Goal: Task Accomplishment & Management: Use online tool/utility

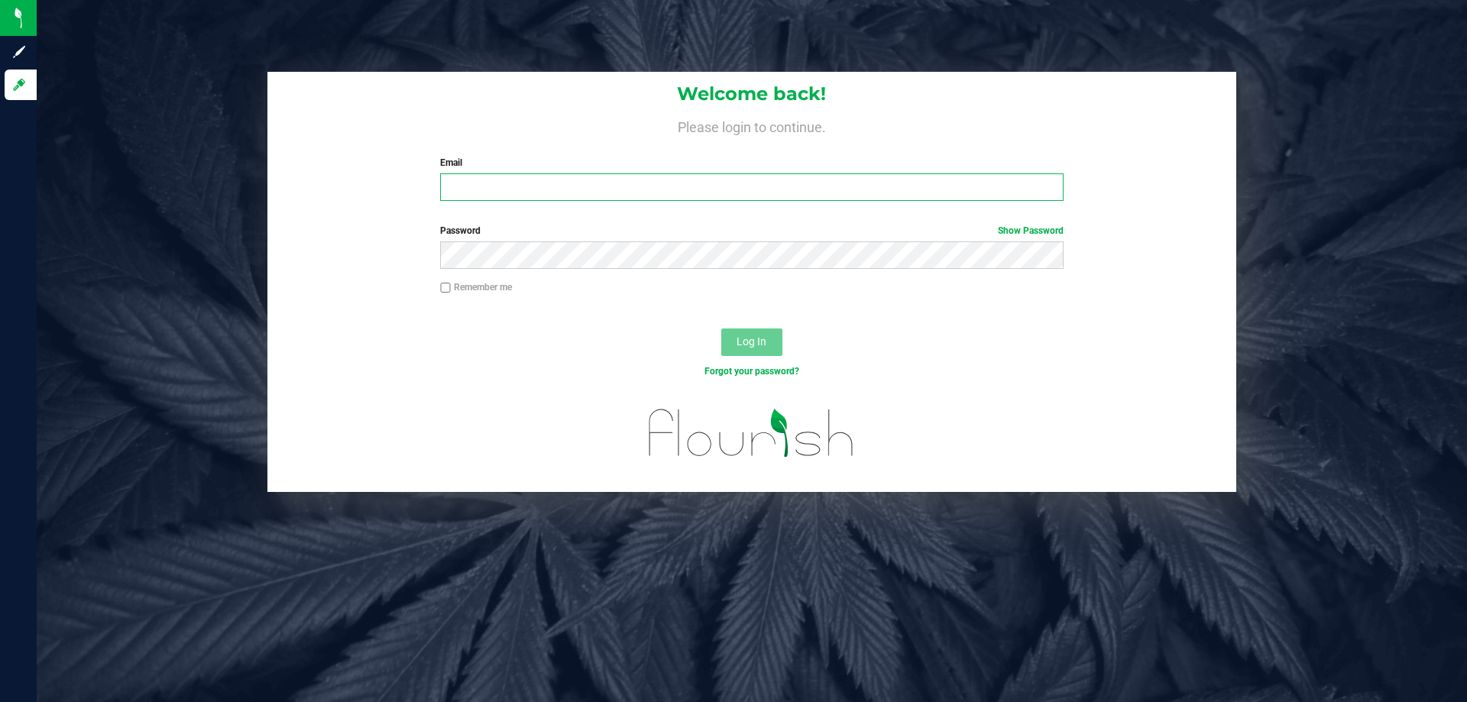
click at [468, 187] on input "Email" at bounding box center [751, 187] width 623 height 28
type input "[EMAIL_ADDRESS][DOMAIN_NAME]"
click at [721, 329] on button "Log In" at bounding box center [751, 343] width 61 height 28
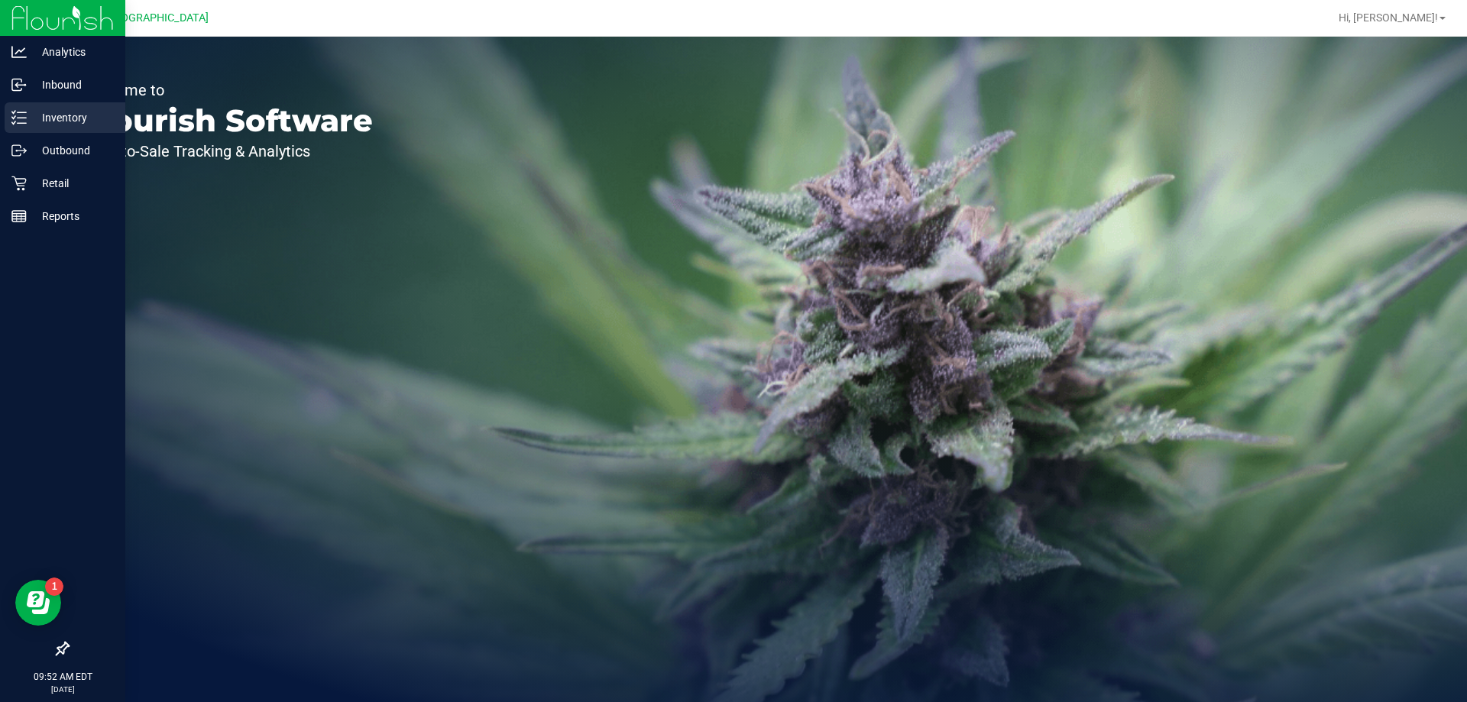
click at [63, 117] on p "Inventory" at bounding box center [73, 118] width 92 height 18
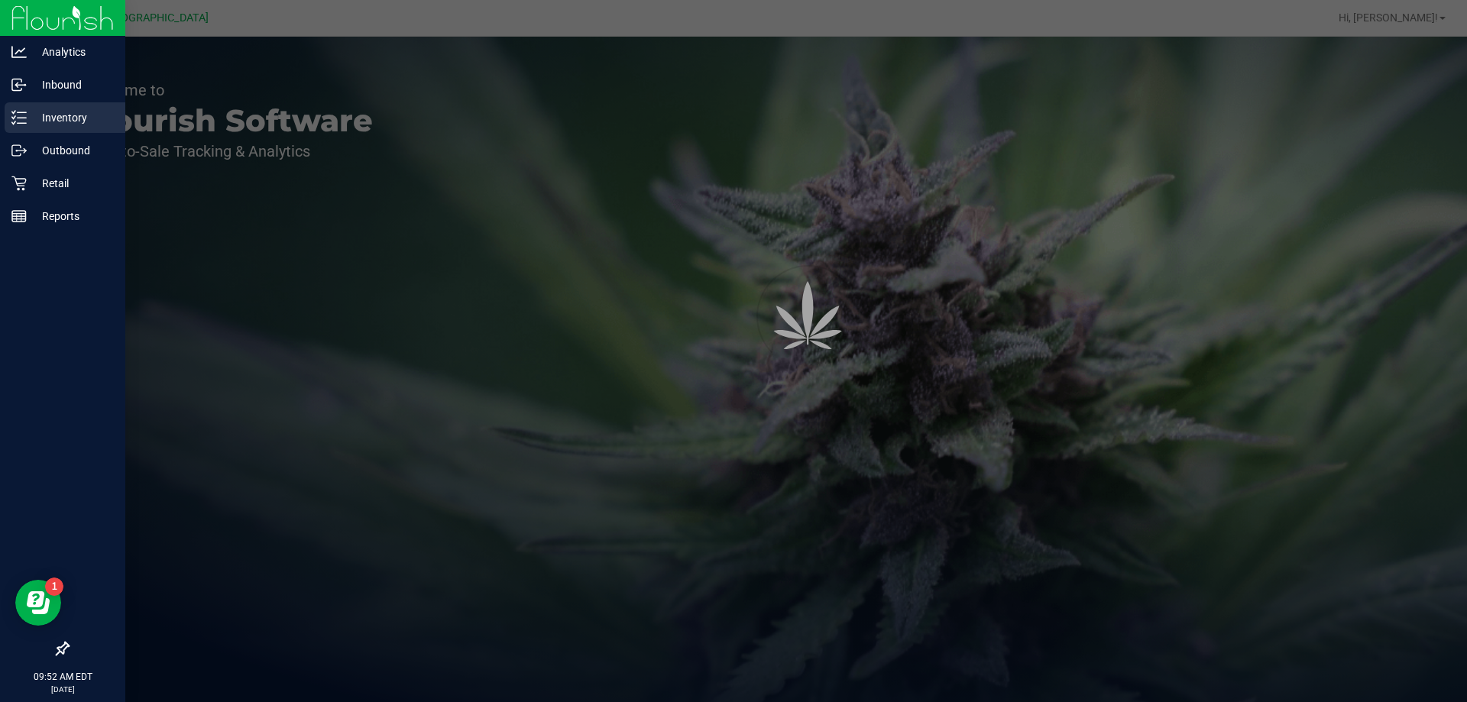
click at [62, 113] on p "Inventory" at bounding box center [73, 118] width 92 height 18
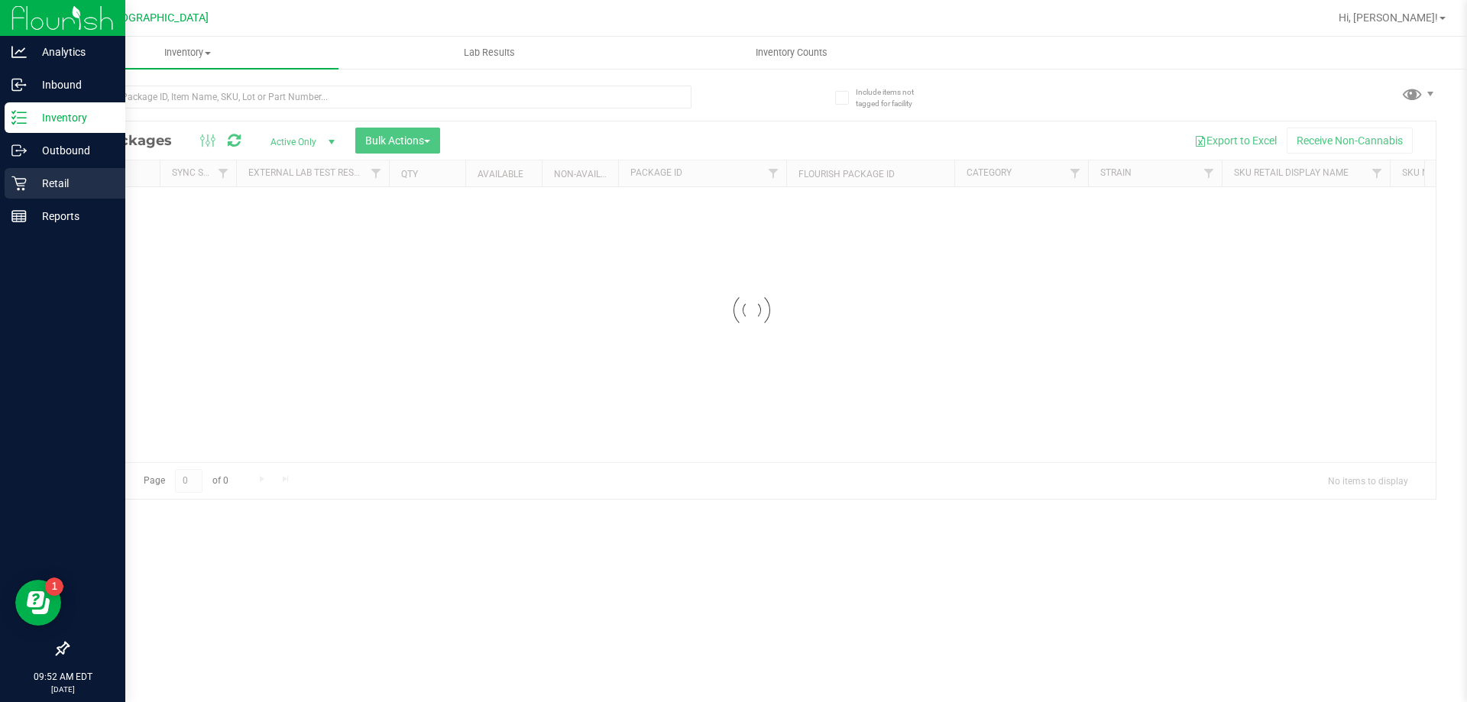
click at [53, 180] on p "Retail" at bounding box center [73, 183] width 92 height 18
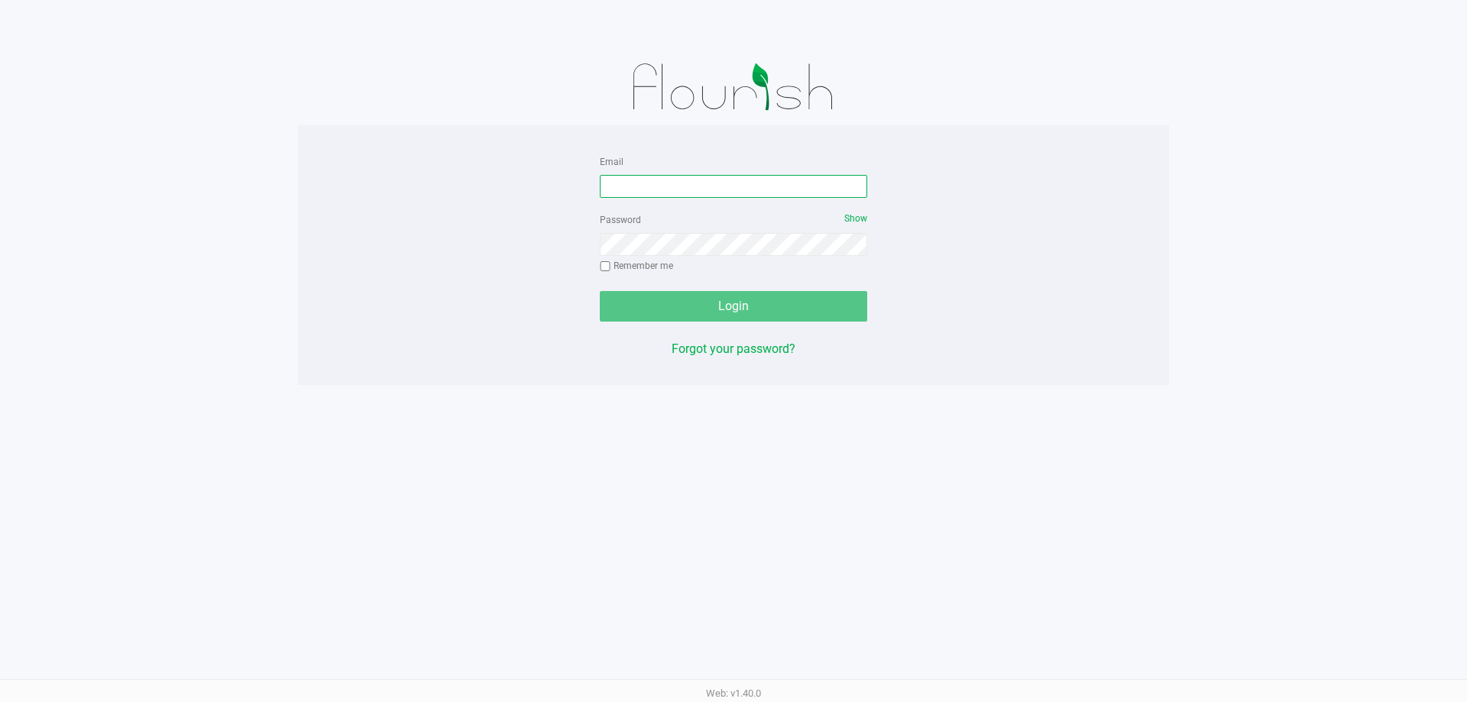
click at [630, 191] on input "Email" at bounding box center [733, 186] width 267 height 23
type input "[EMAIL_ADDRESS][DOMAIN_NAME]"
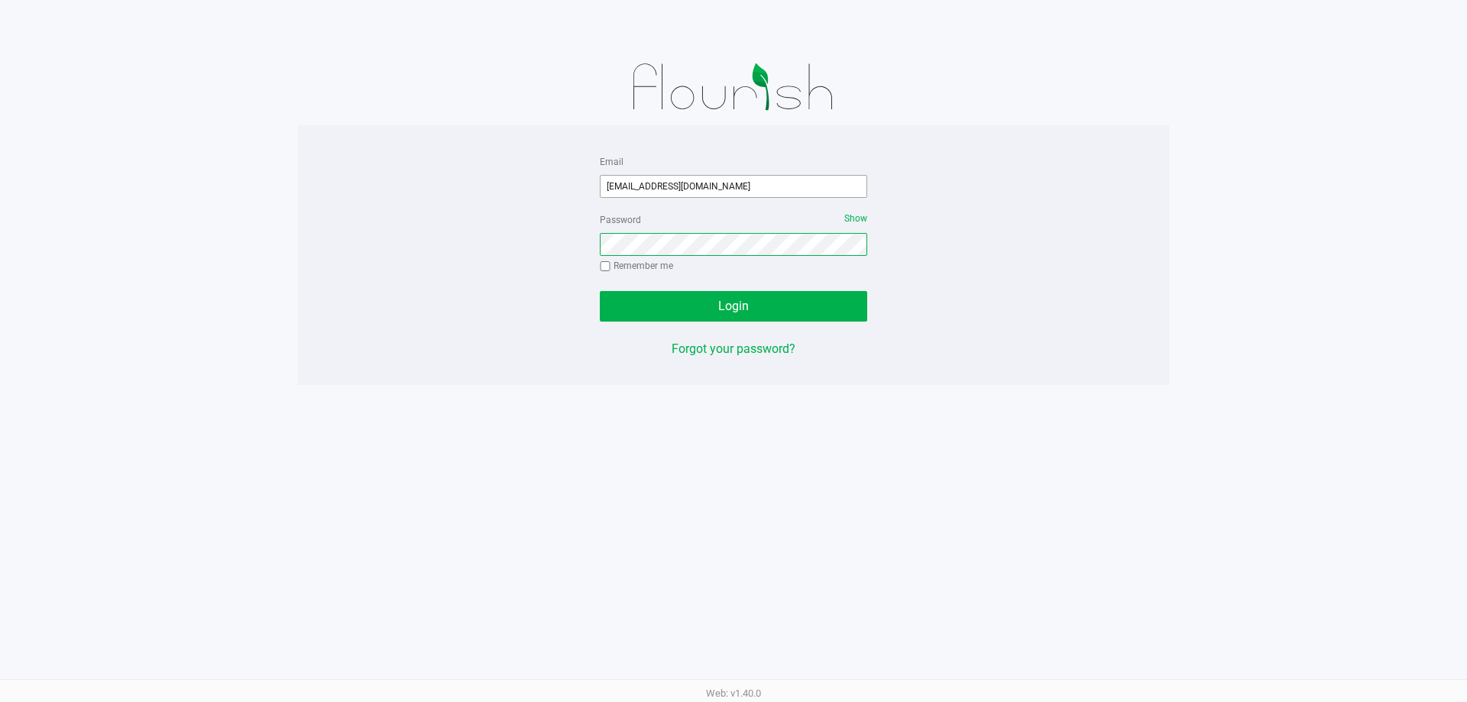
click at [600, 291] on button "Login" at bounding box center [733, 306] width 267 height 31
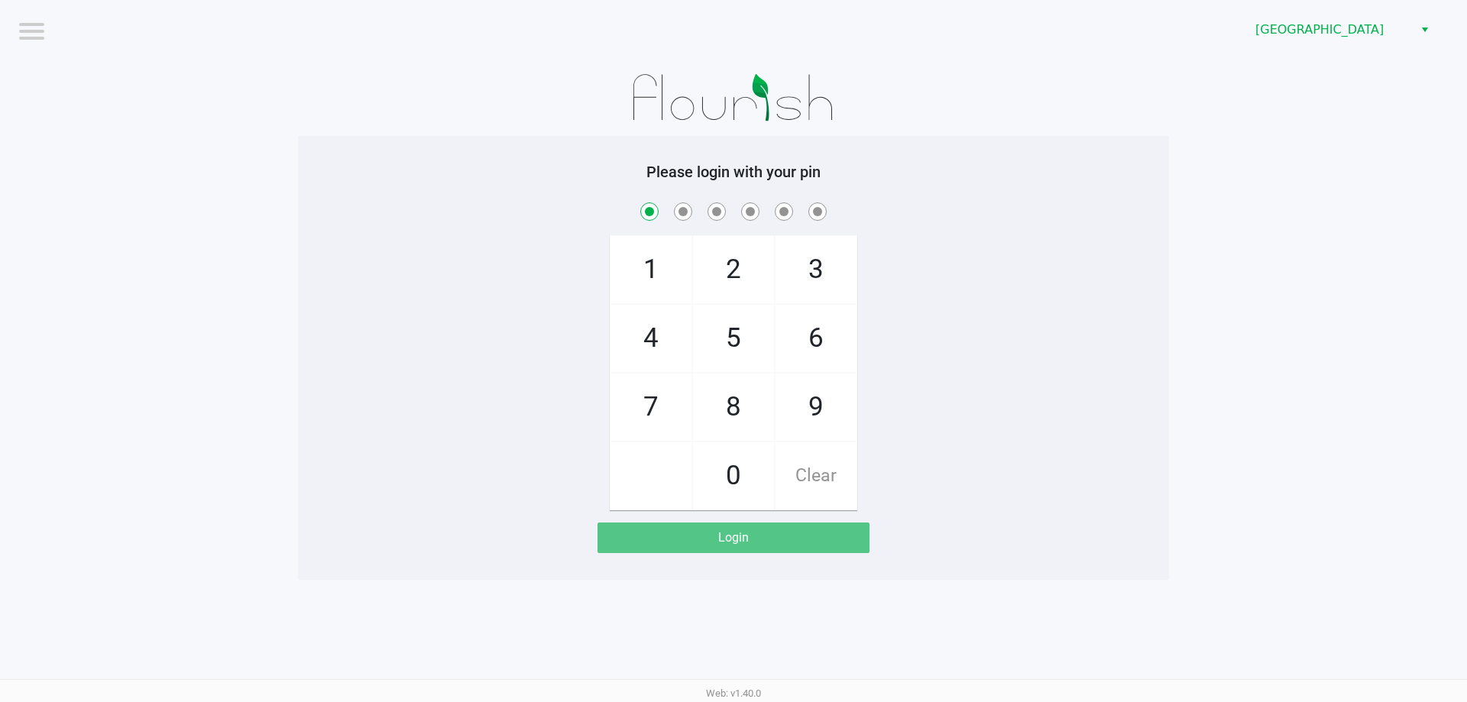
checkbox input "true"
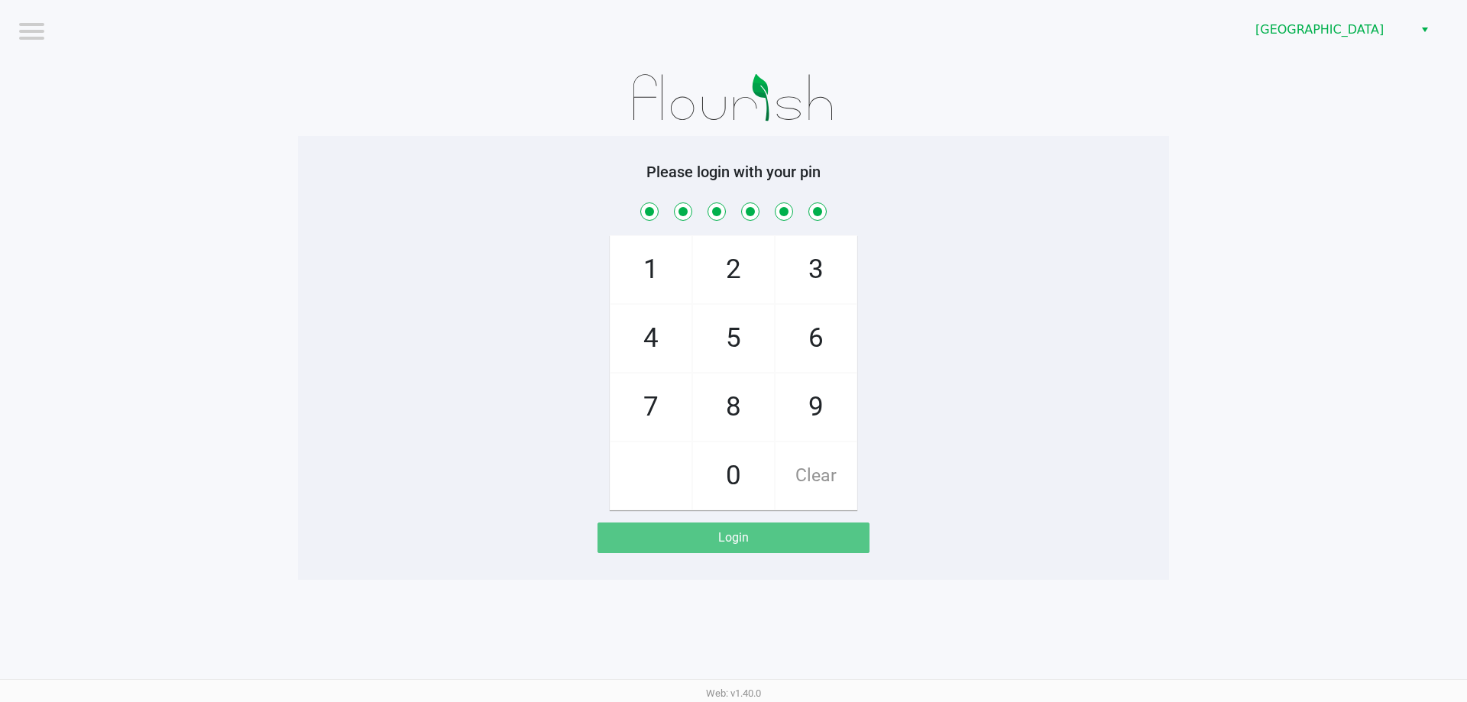
checkbox input "true"
